Goal: Task Accomplishment & Management: Manage account settings

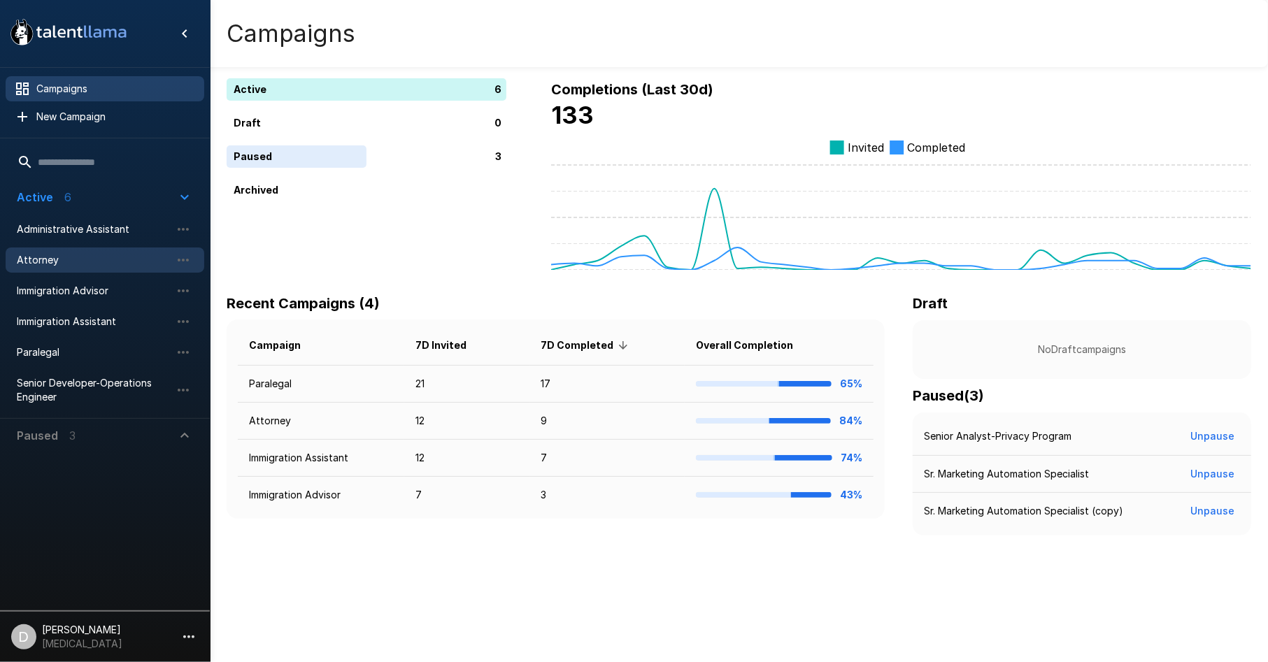
click at [72, 261] on span "Attorney" at bounding box center [94, 260] width 154 height 14
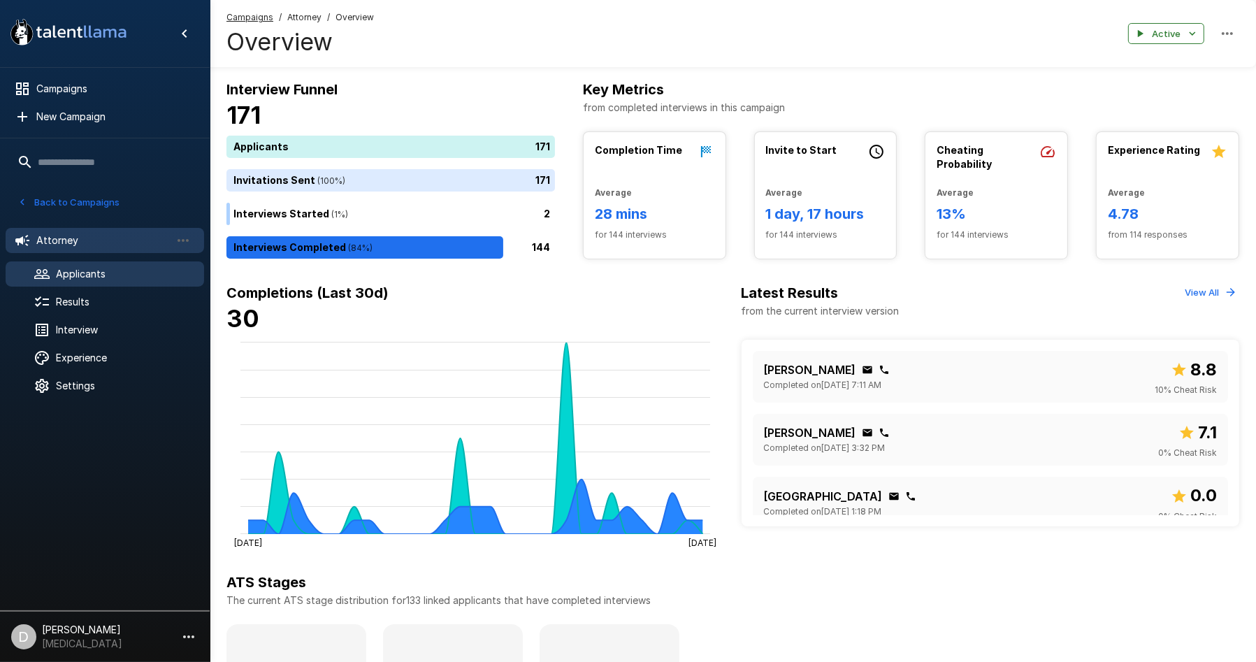
click at [123, 275] on span "Applicants" at bounding box center [124, 274] width 137 height 14
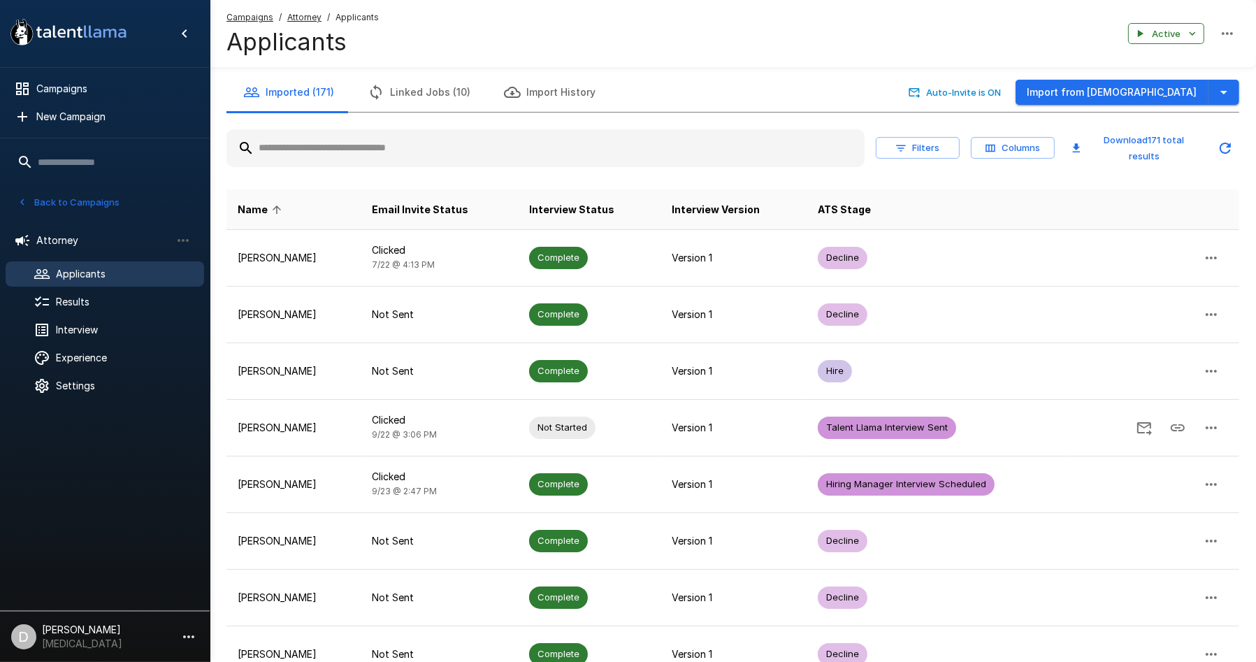
click at [440, 139] on input "text" at bounding box center [546, 148] width 638 height 25
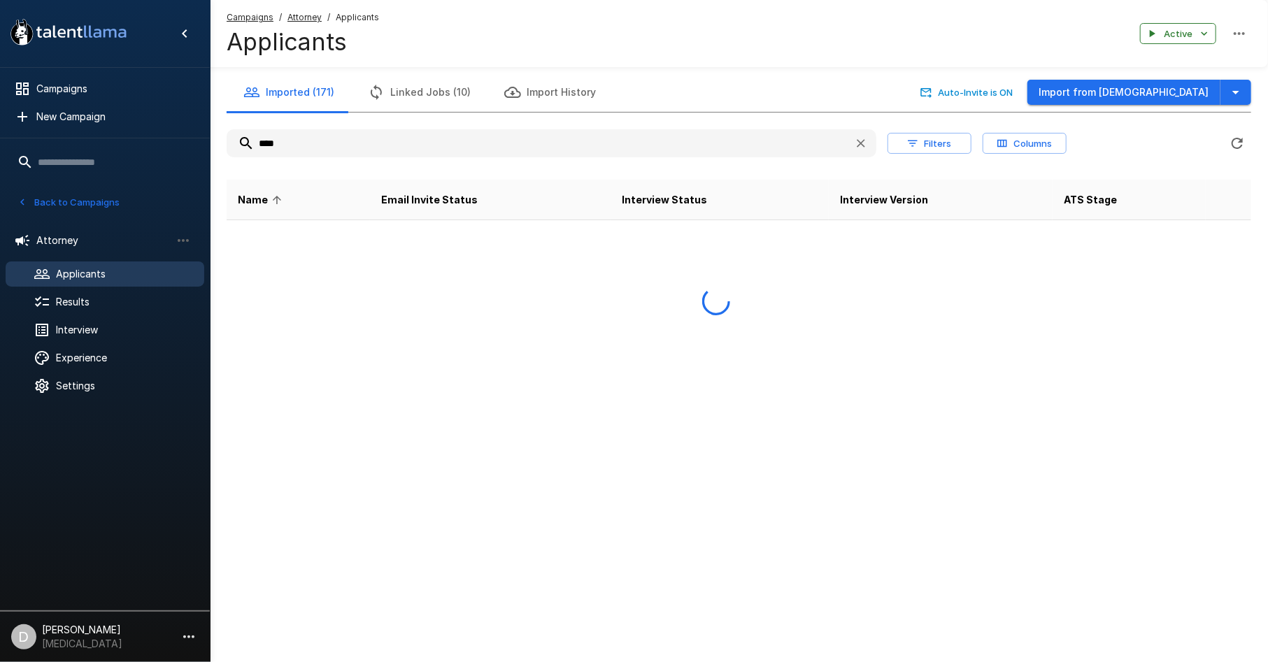
type input "****"
drag, startPoint x: 307, startPoint y: 132, endPoint x: 245, endPoint y: 127, distance: 62.4
click at [245, 127] on div "**** Filters Columns Download 0 total results" at bounding box center [739, 143] width 1024 height 39
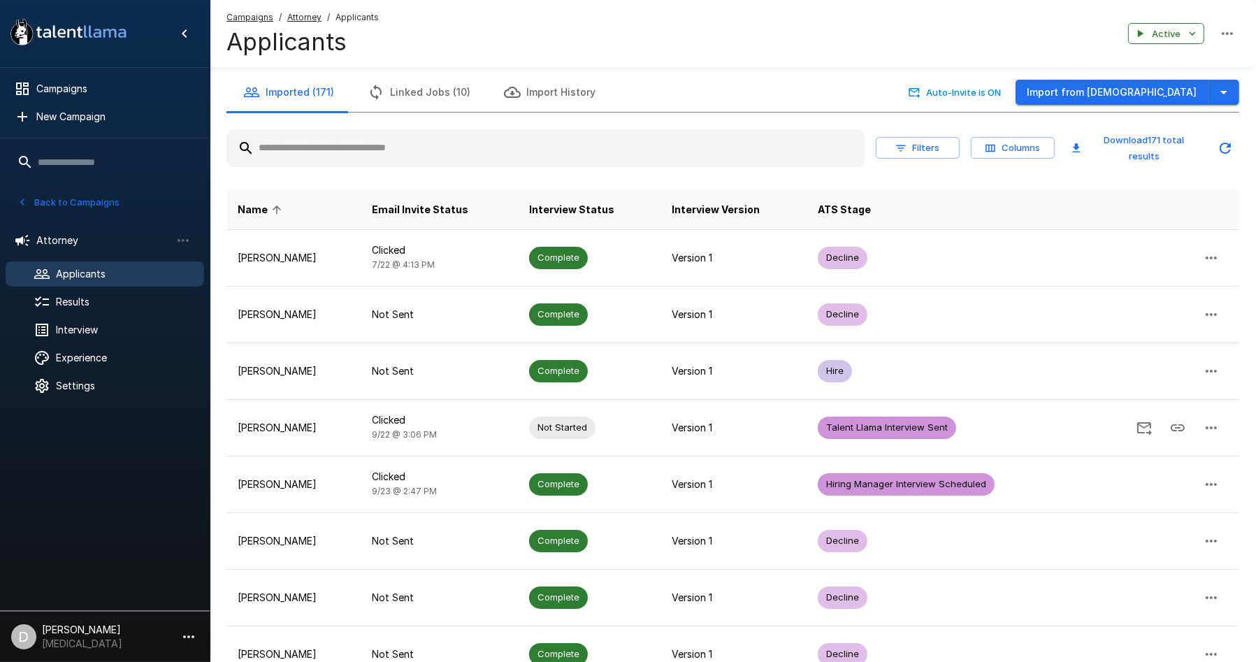
click at [389, 152] on input "text" at bounding box center [546, 148] width 638 height 25
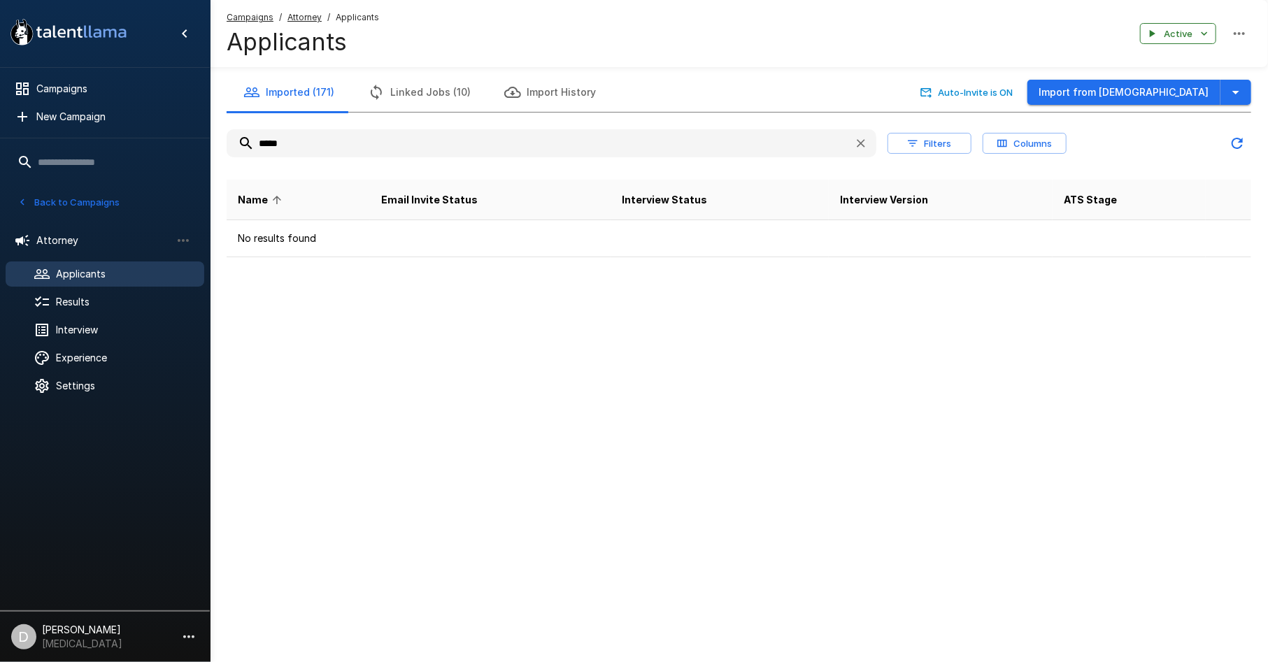
type input "*****"
click at [1234, 80] on button "button" at bounding box center [1235, 93] width 31 height 26
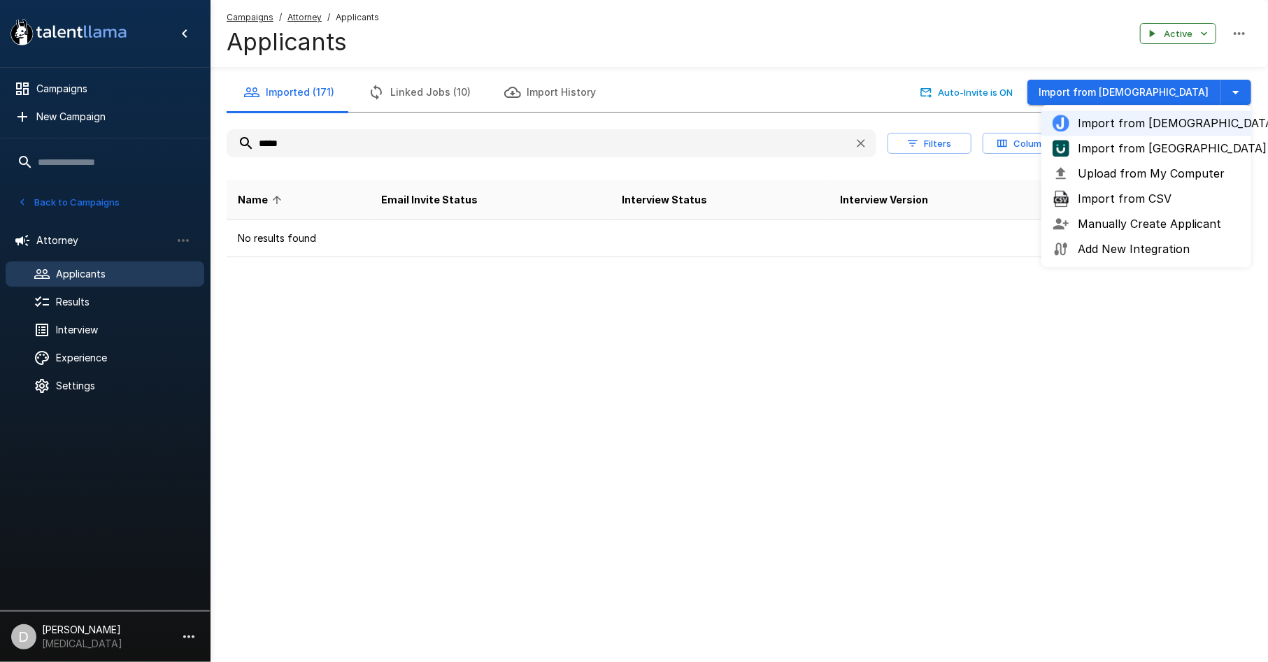
click at [1133, 145] on span "Import from [GEOGRAPHIC_DATA]" at bounding box center [1158, 148] width 162 height 17
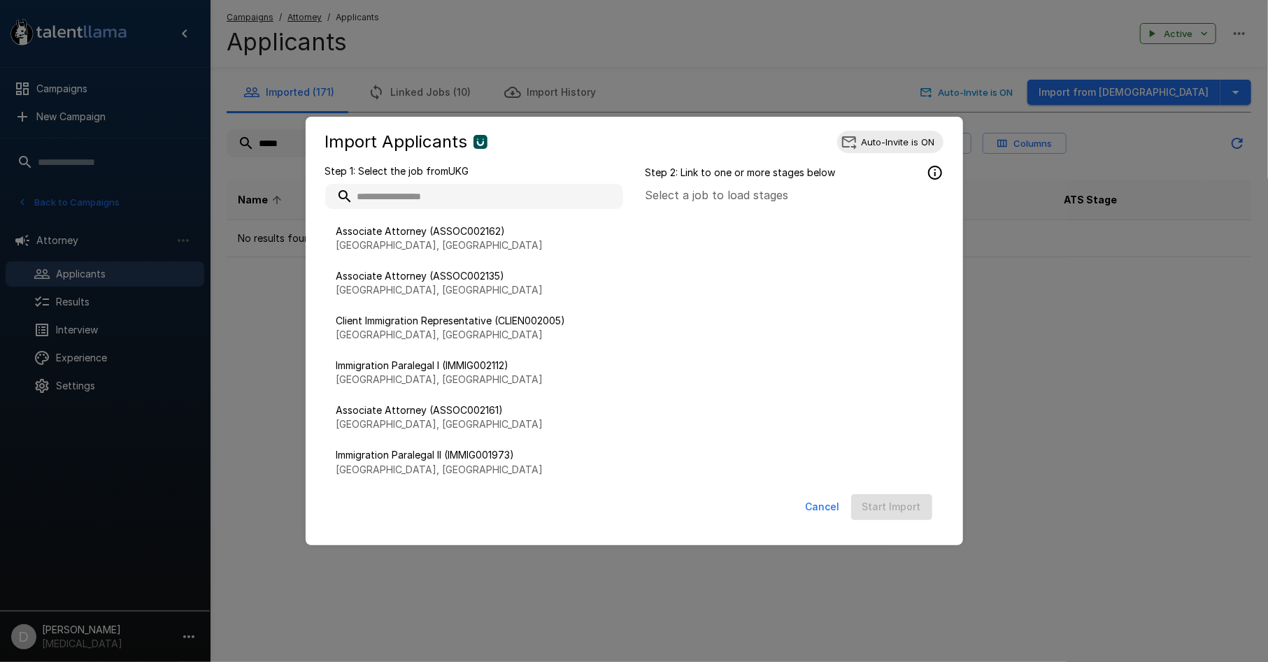
click at [834, 501] on button "Cancel" at bounding box center [822, 507] width 45 height 26
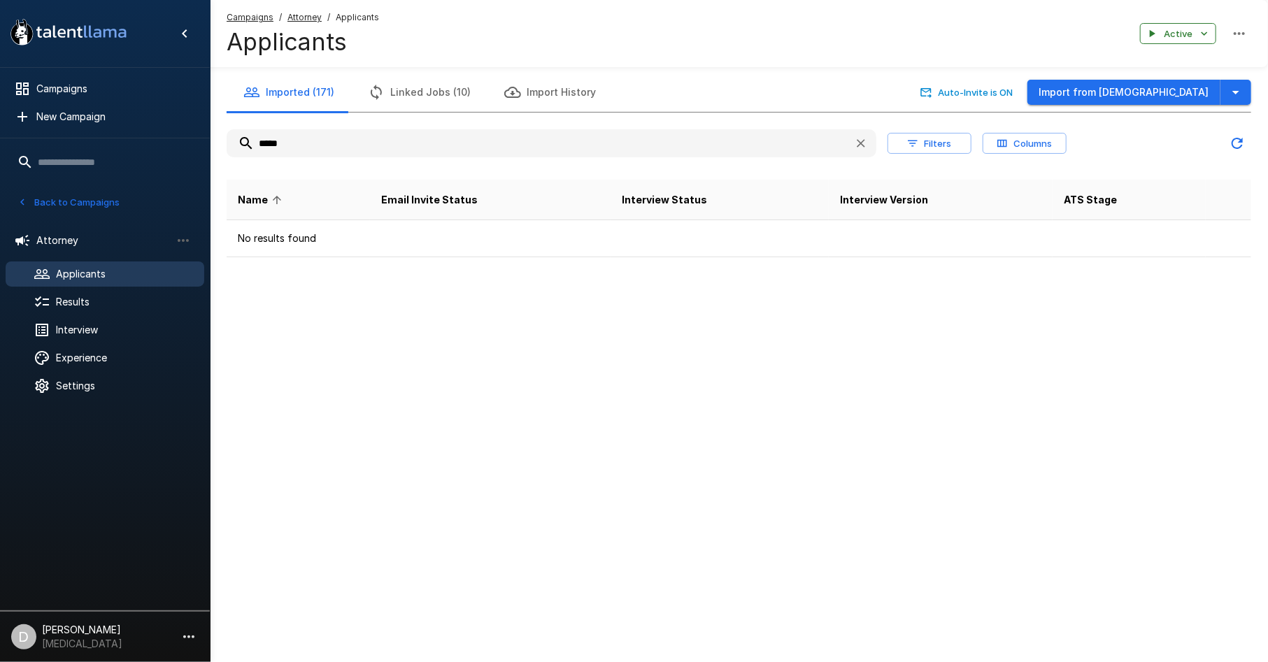
click at [0, 661] on div at bounding box center [0, 662] width 0 height 0
drag, startPoint x: 1252, startPoint y: 139, endPoint x: 1254, endPoint y: 157, distance: 17.6
click at [1254, 157] on html ".st0{fill:#FFFFFF;} .st1{fill:#76a4ed;} Campaigns New Campaign Active 6 Adminis…" at bounding box center [634, 331] width 1268 height 662
drag, startPoint x: 1254, startPoint y: 119, endPoint x: 1253, endPoint y: 211, distance: 92.3
click at [0, 661] on div at bounding box center [0, 662] width 0 height 0
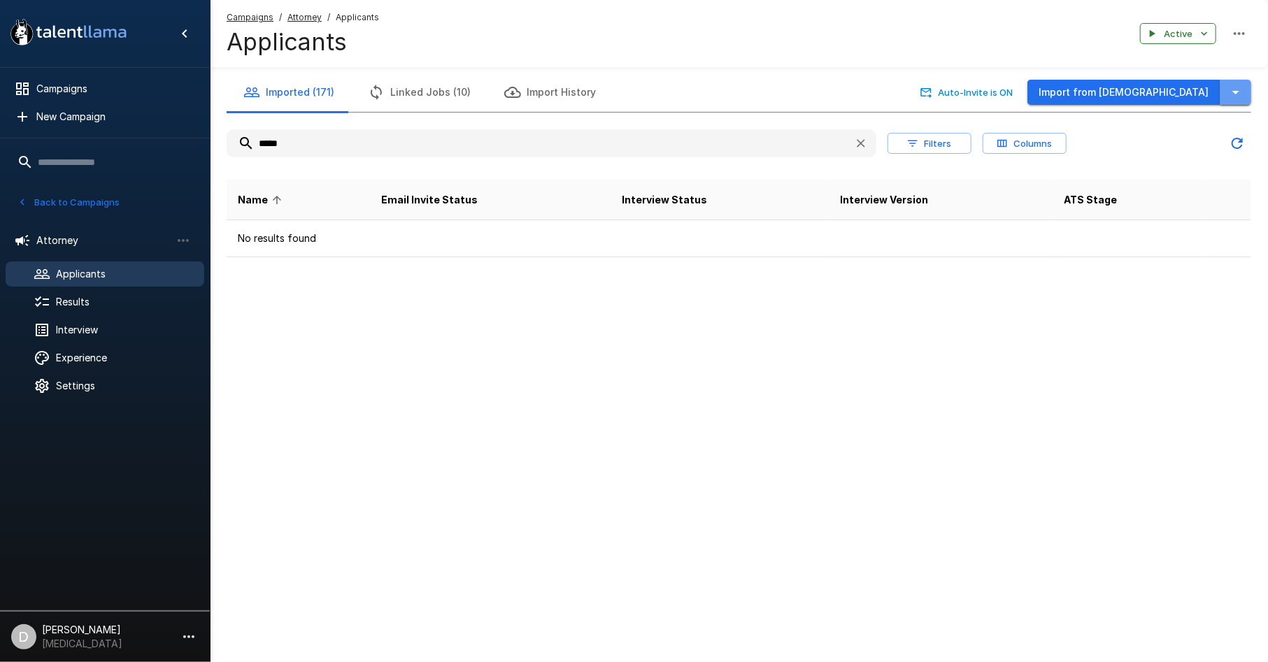
click at [1228, 88] on icon "button" at bounding box center [1235, 92] width 17 height 17
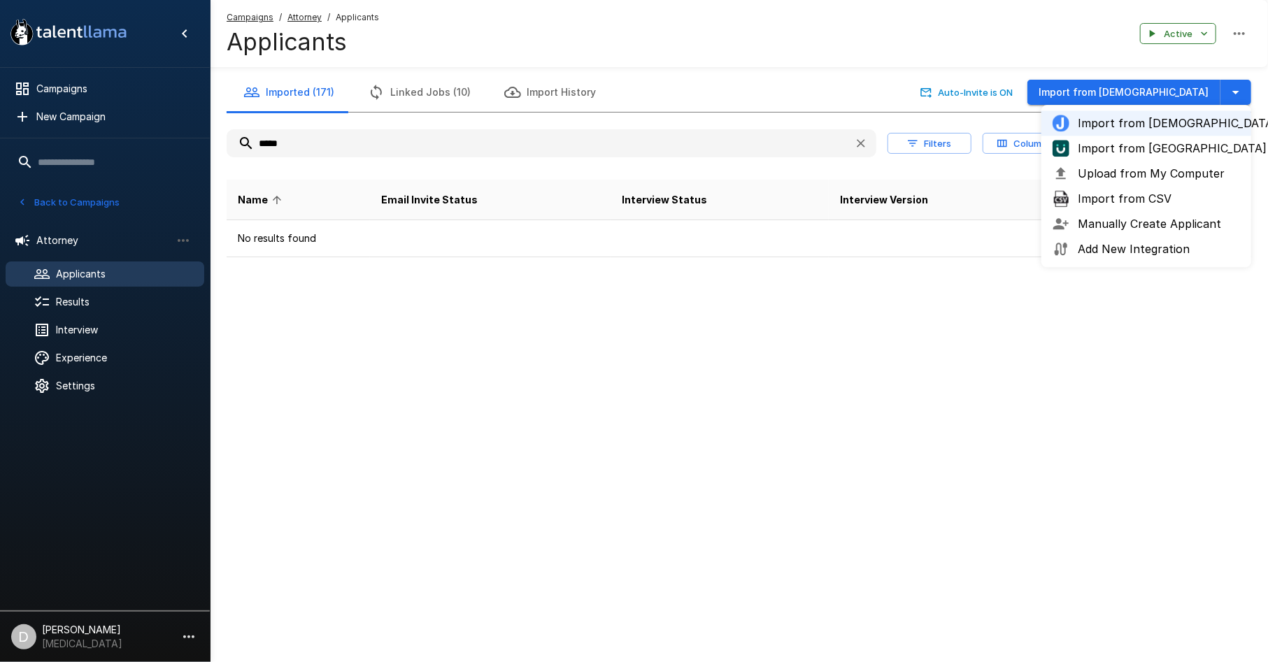
click at [1200, 176] on span "Upload from My Computer" at bounding box center [1158, 173] width 162 height 17
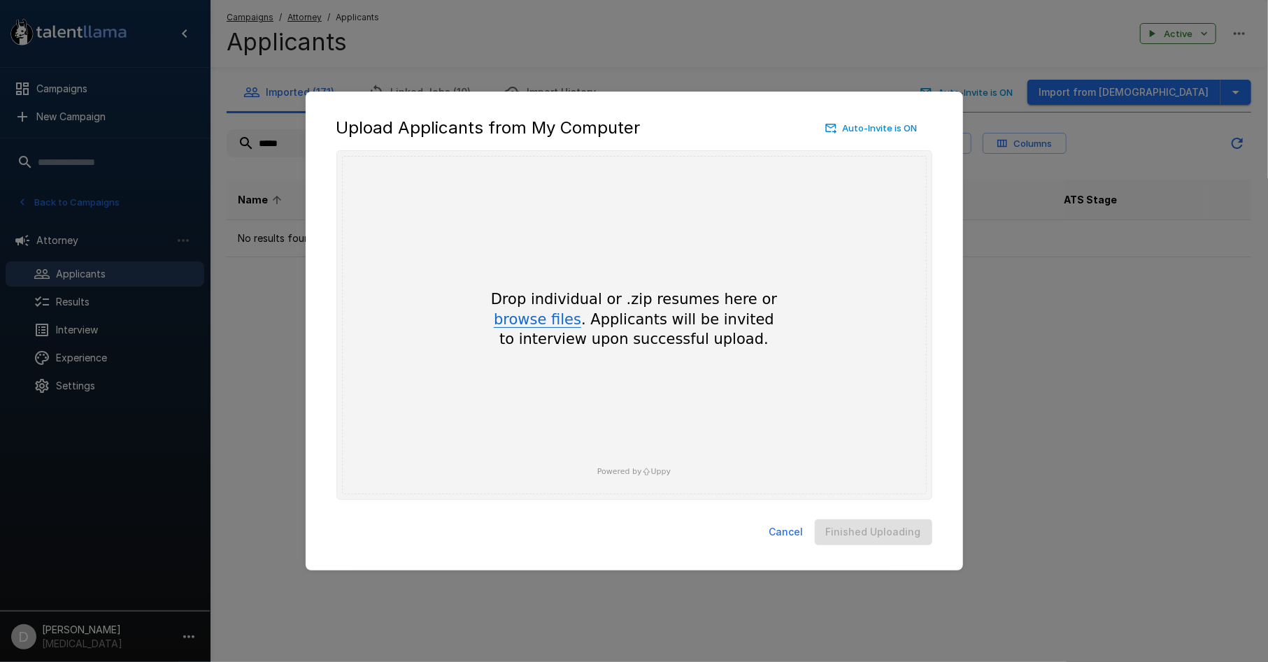
click at [552, 327] on button "browse files" at bounding box center [537, 320] width 87 height 15
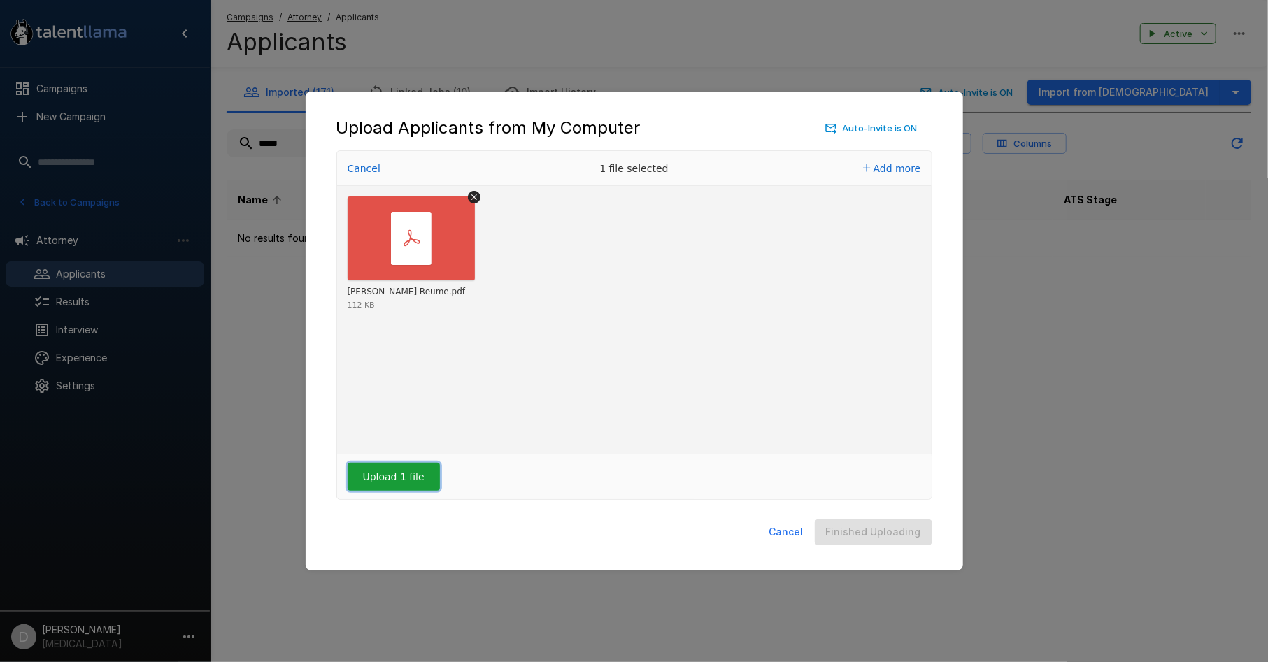
click at [411, 483] on button "Upload 1 file" at bounding box center [393, 477] width 92 height 28
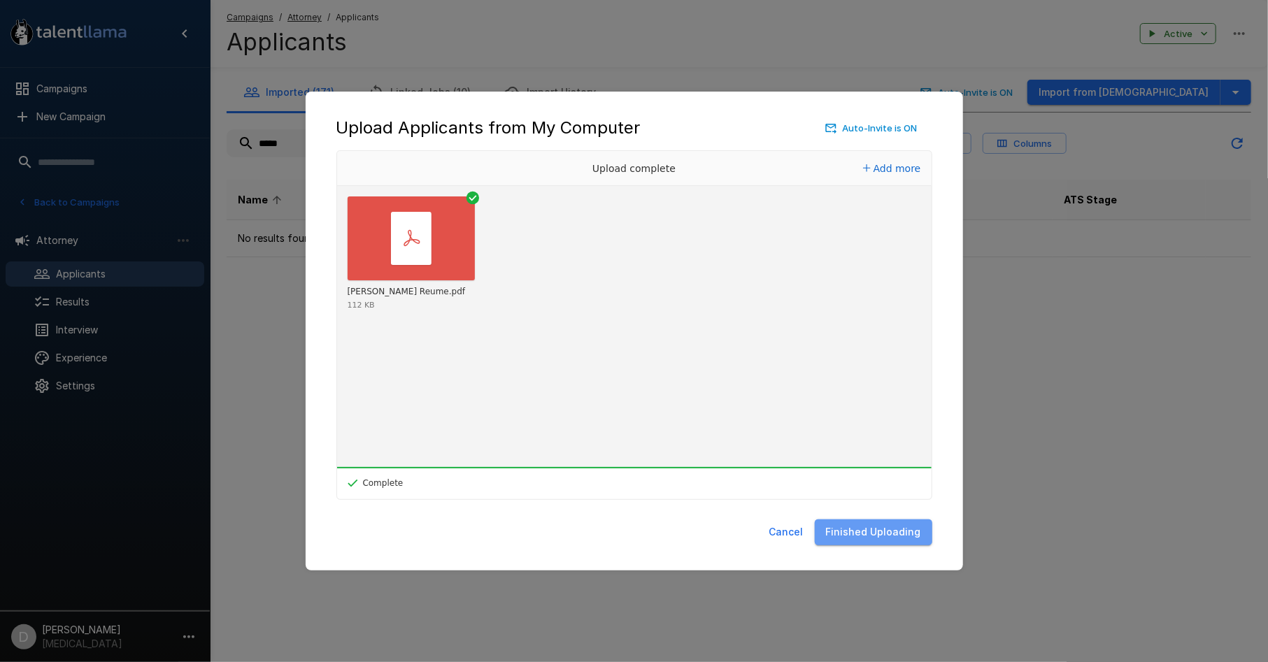
click at [908, 536] on button "Finished Uploading" at bounding box center [873, 532] width 117 height 26
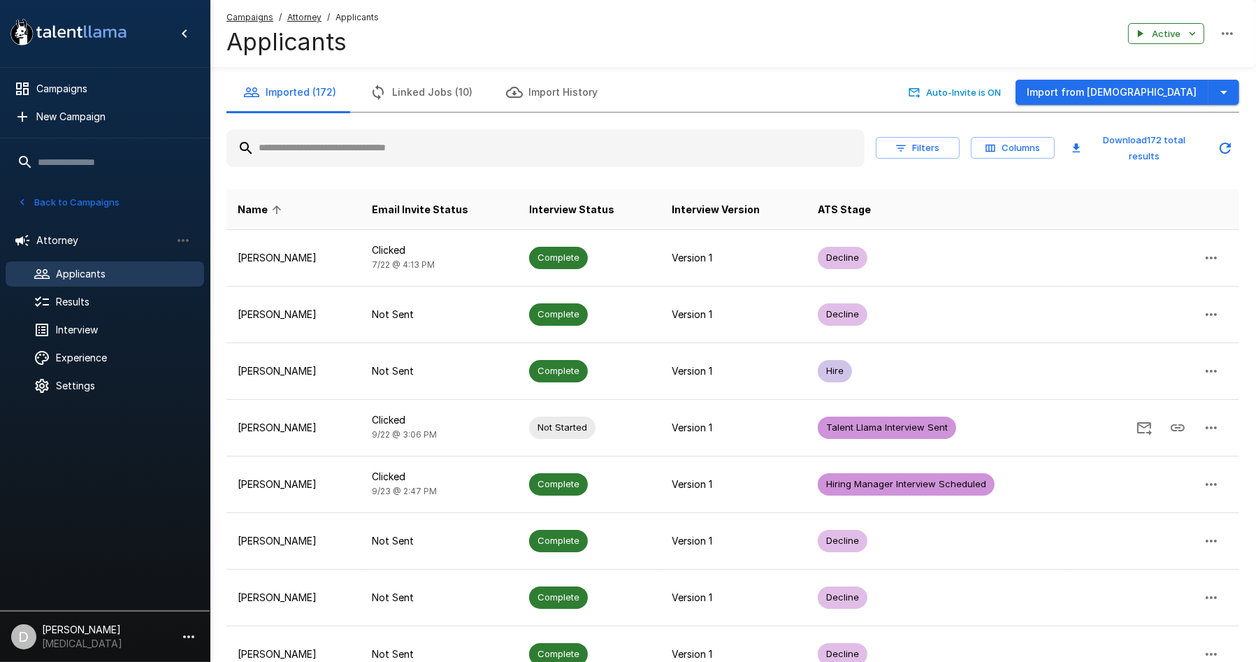
click at [368, 151] on input "text" at bounding box center [546, 148] width 638 height 25
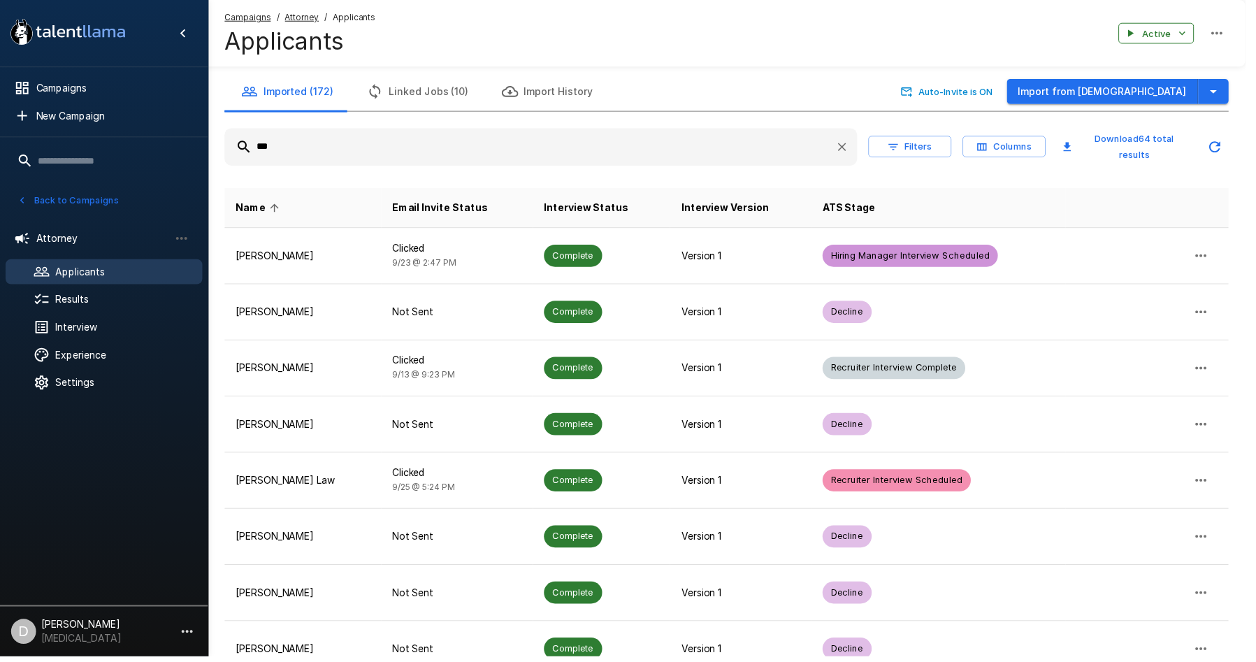
type input "****"
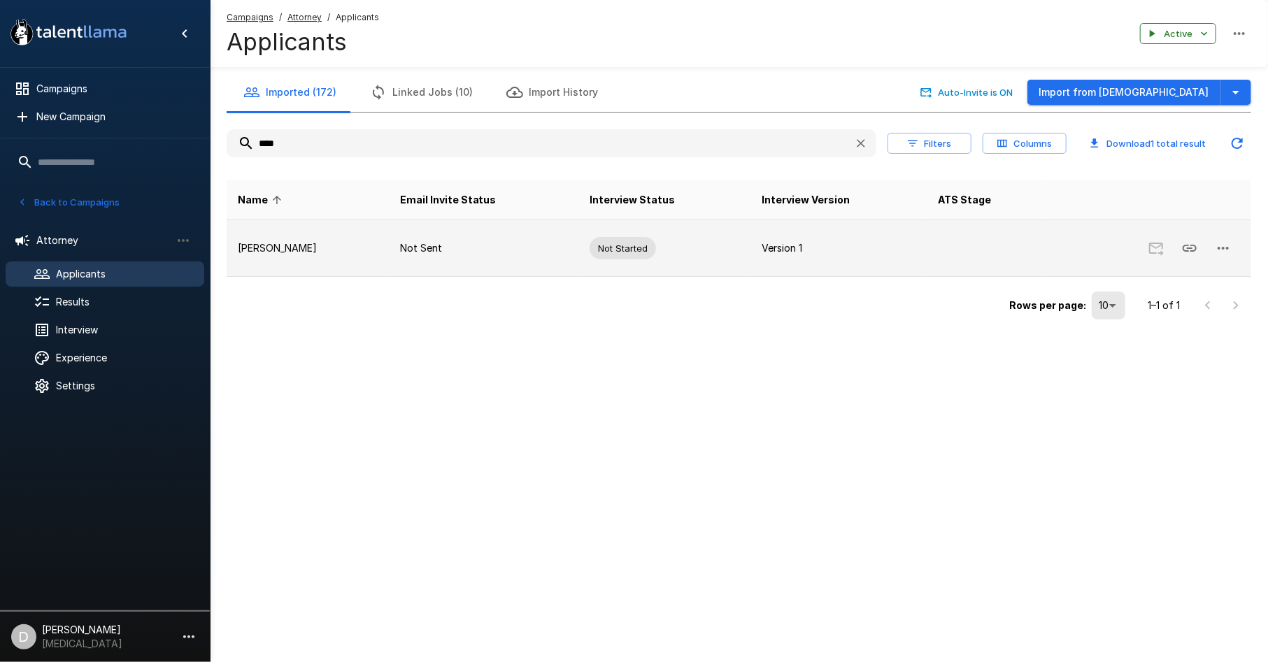
click at [484, 271] on td "Not Sent" at bounding box center [484, 248] width 190 height 57
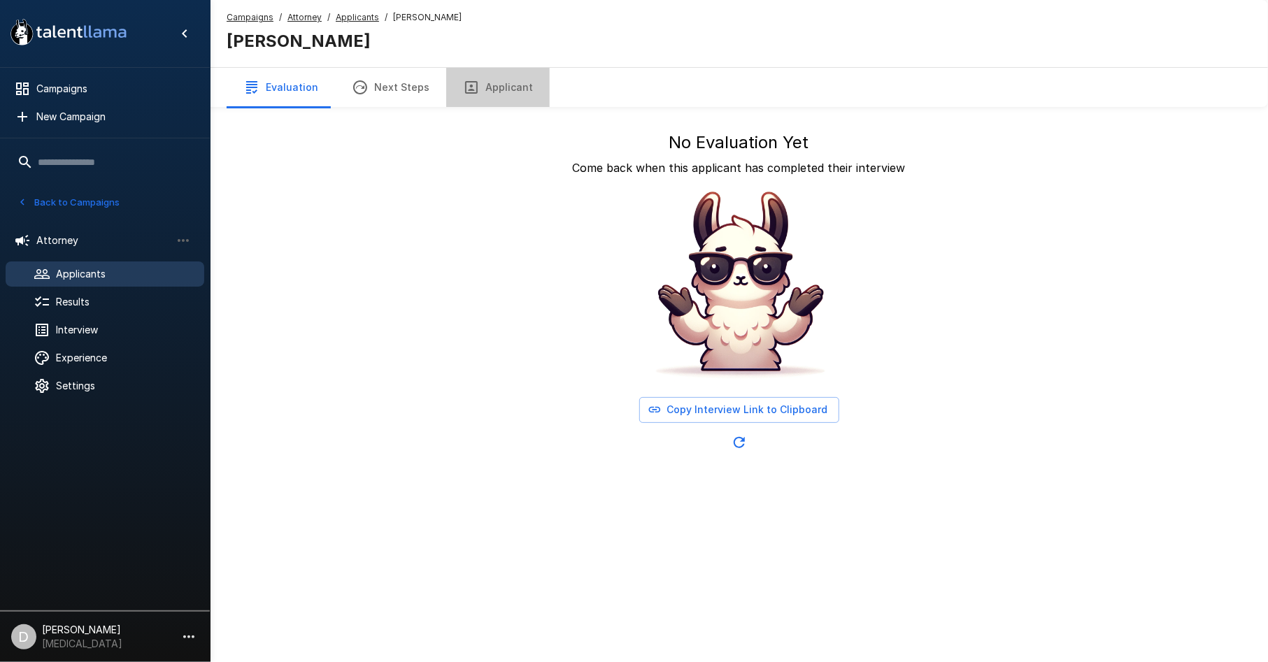
click at [505, 92] on button "Applicant" at bounding box center [497, 87] width 103 height 39
